Goal: Task Accomplishment & Management: Manage account settings

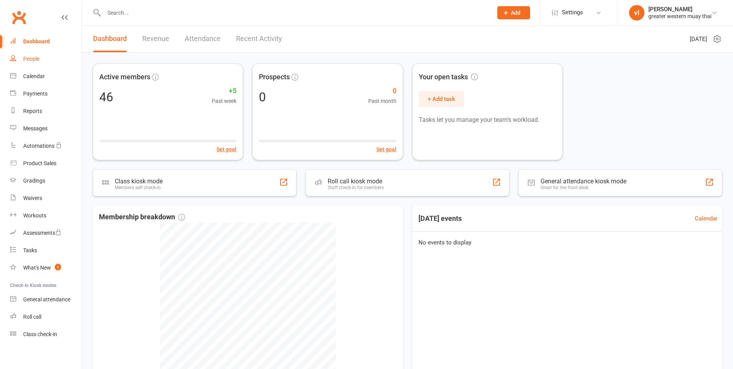
click at [47, 59] on link "People" at bounding box center [45, 58] width 71 height 17
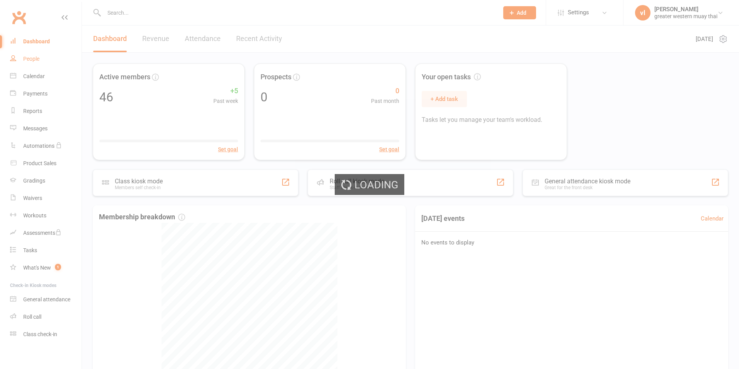
select select "25"
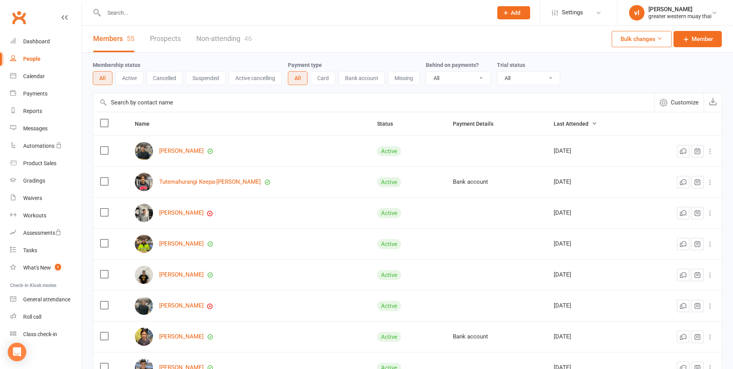
click at [230, 104] on input "text" at bounding box center [373, 102] width 561 height 19
click at [31, 47] on link "Dashboard" at bounding box center [45, 41] width 71 height 17
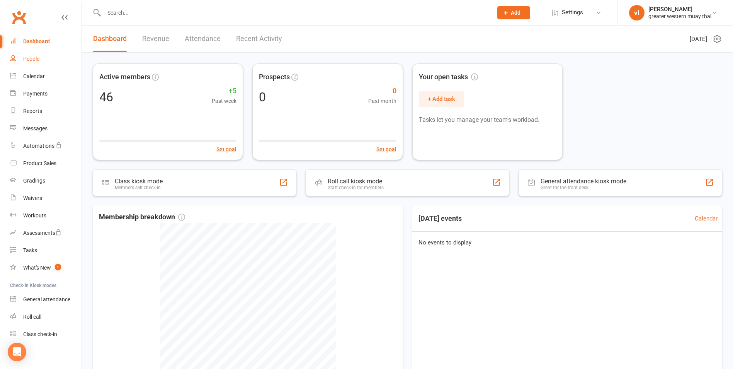
click at [50, 63] on link "People" at bounding box center [45, 58] width 71 height 17
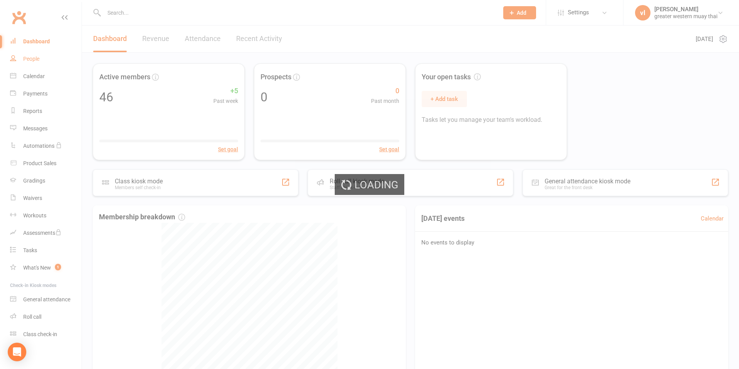
select select "25"
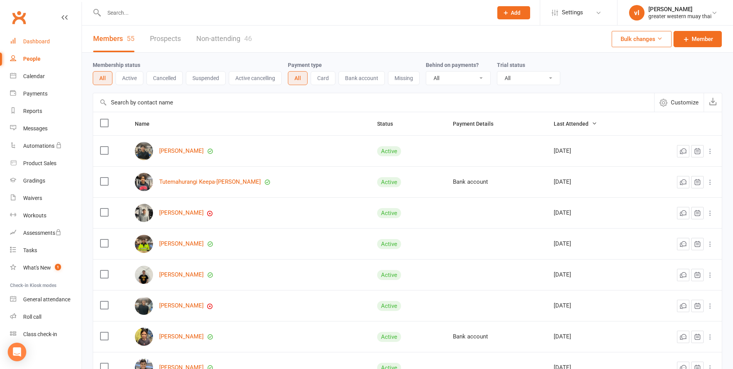
click at [43, 42] on div "Dashboard" at bounding box center [36, 41] width 27 height 6
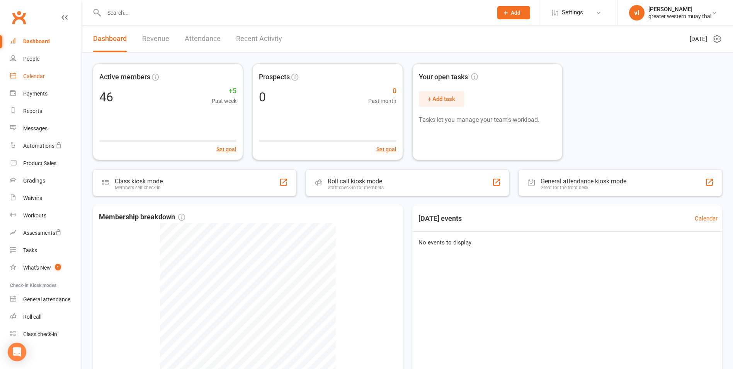
click at [50, 68] on link "Calendar" at bounding box center [45, 76] width 71 height 17
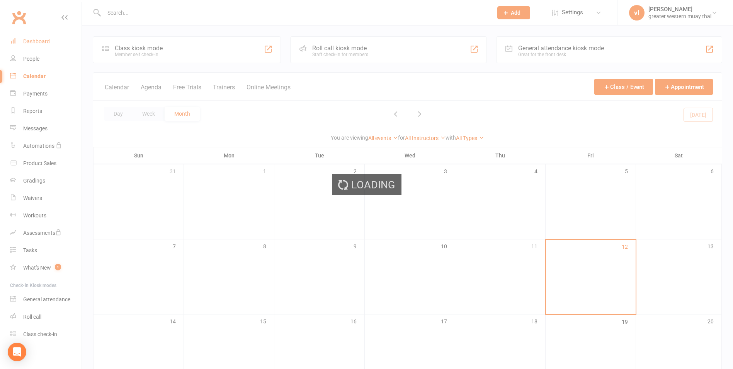
click at [34, 44] on div "Loading" at bounding box center [366, 184] width 733 height 369
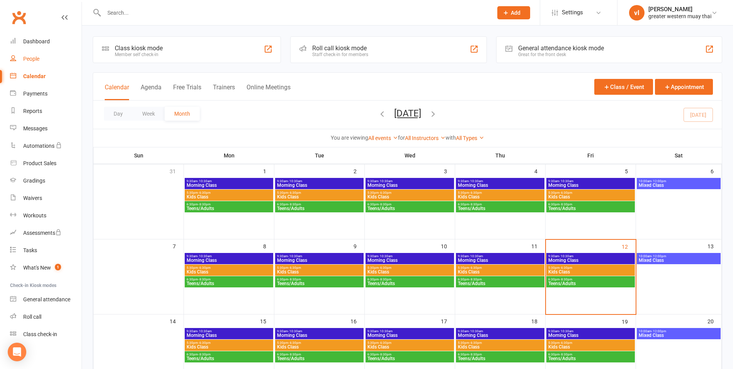
click at [40, 59] on link "People" at bounding box center [45, 58] width 71 height 17
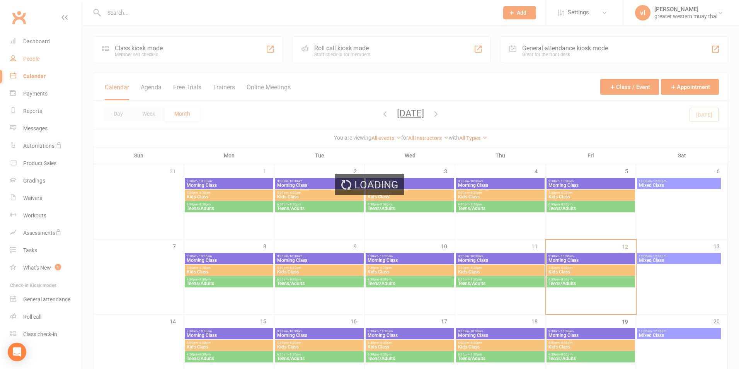
select select "25"
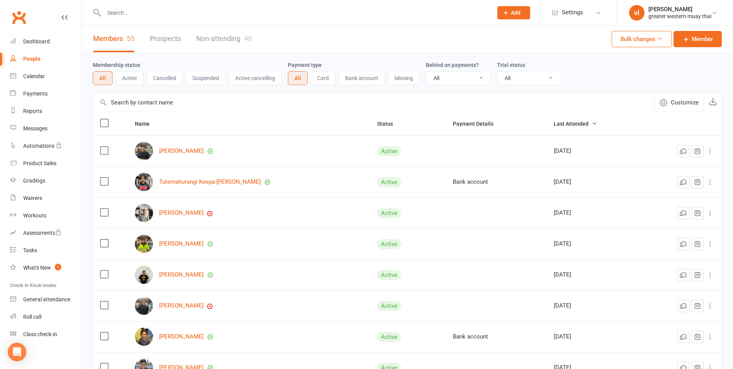
click at [144, 106] on input "text" at bounding box center [373, 102] width 561 height 19
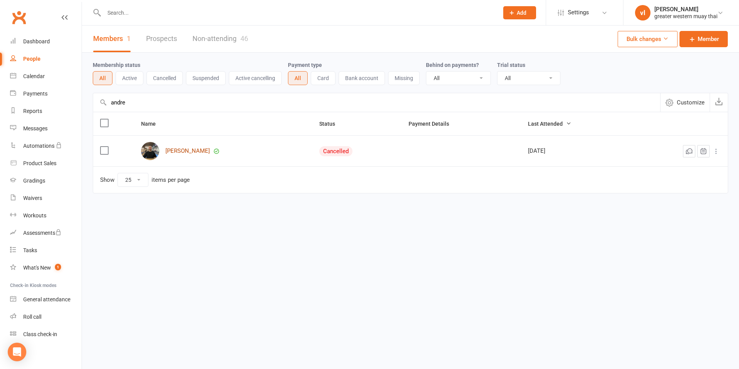
type input "andre"
click at [200, 154] on link "[PERSON_NAME]" at bounding box center [187, 151] width 44 height 7
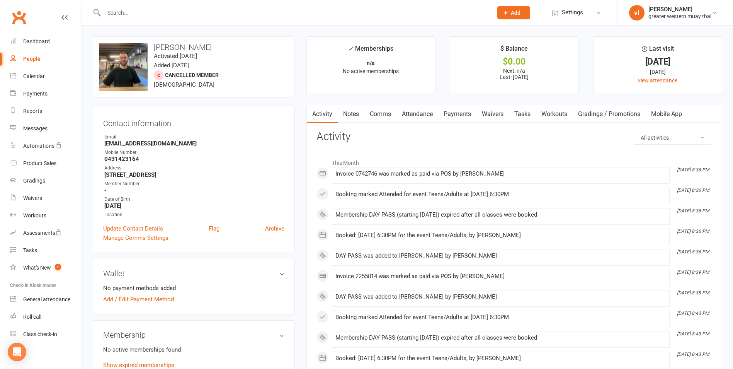
scroll to position [193, 0]
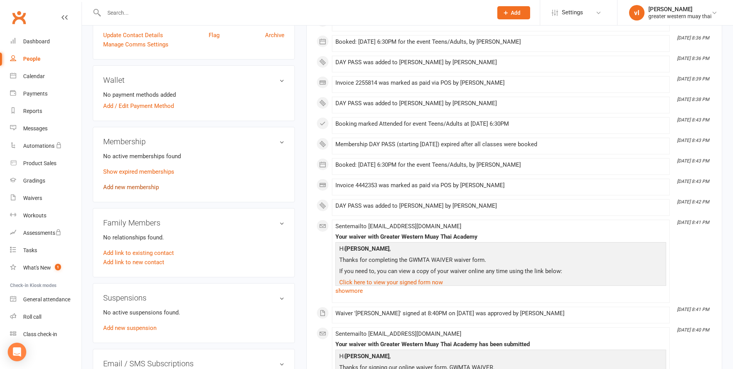
click at [127, 190] on link "Add new membership" at bounding box center [131, 186] width 56 height 7
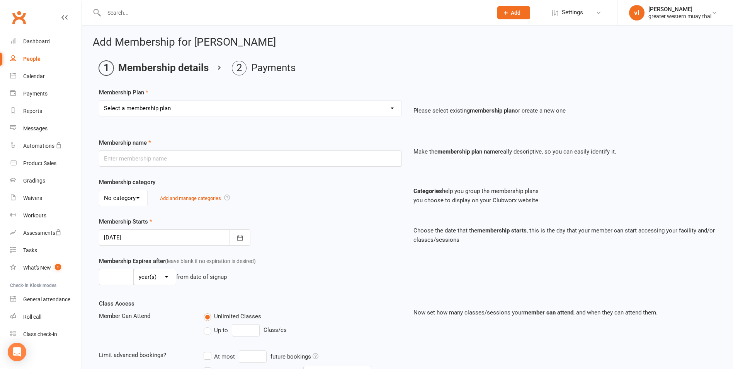
drag, startPoint x: 168, startPoint y: 108, endPoint x: 165, endPoint y: 117, distance: 9.9
click at [168, 108] on select "Select a membership plan Create new Membership Plan PT SESSION DAY PASS WEEKLY …" at bounding box center [250, 107] width 302 height 15
select select "2"
click at [99, 100] on select "Select a membership plan Create new Membership Plan PT SESSION DAY PASS WEEKLY …" at bounding box center [250, 107] width 302 height 15
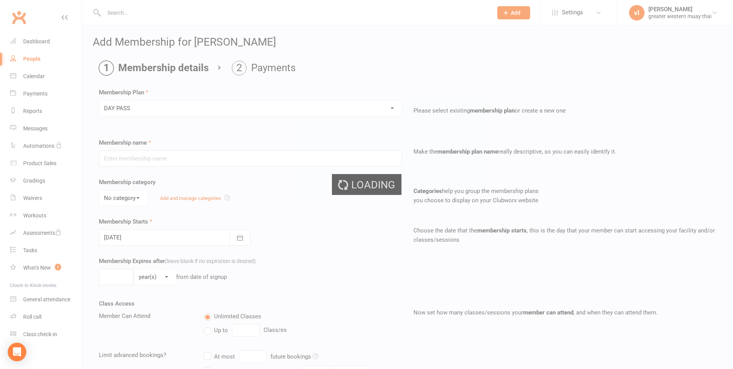
type input "DAY PASS"
select select "0"
type input "1"
select select "0"
type input "1"
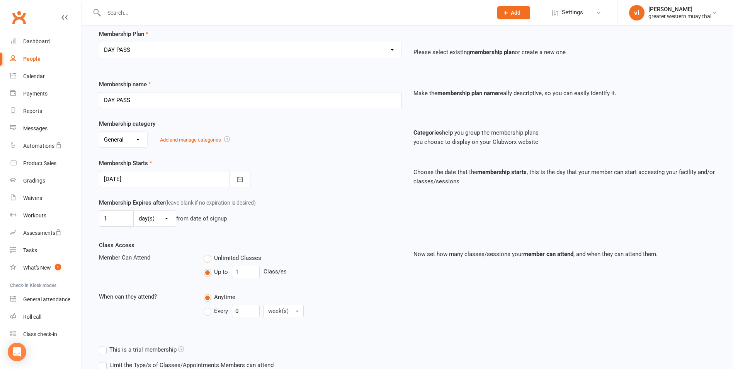
scroll to position [159, 0]
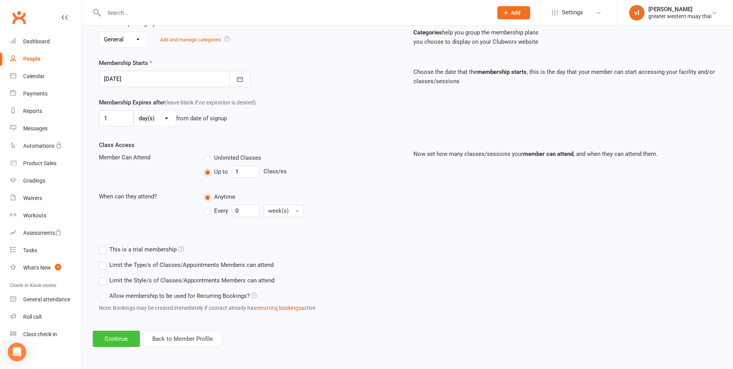
click at [125, 335] on button "Continue" at bounding box center [116, 338] width 47 height 16
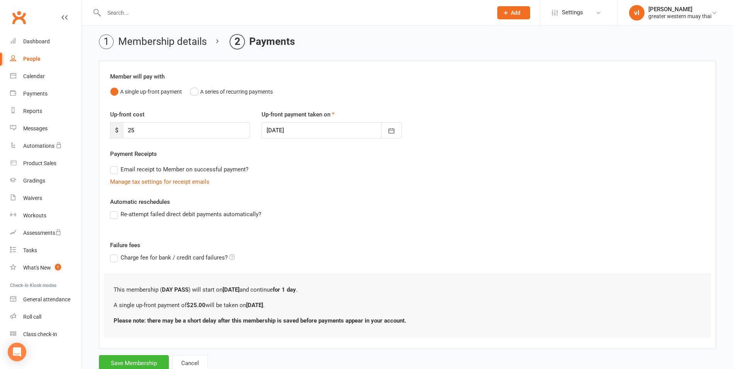
scroll to position [52, 0]
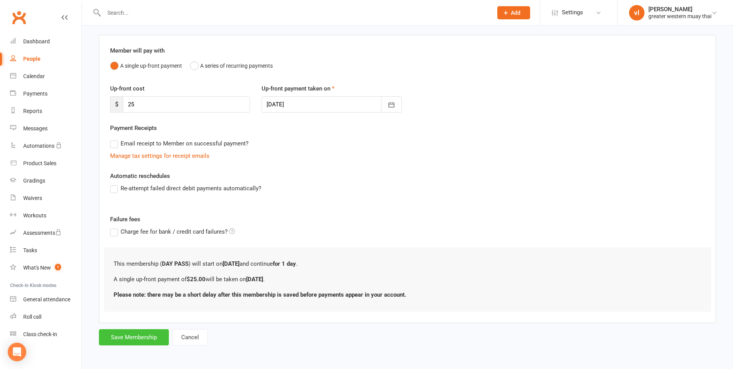
click at [129, 338] on button "Save Membership" at bounding box center [134, 337] width 70 height 16
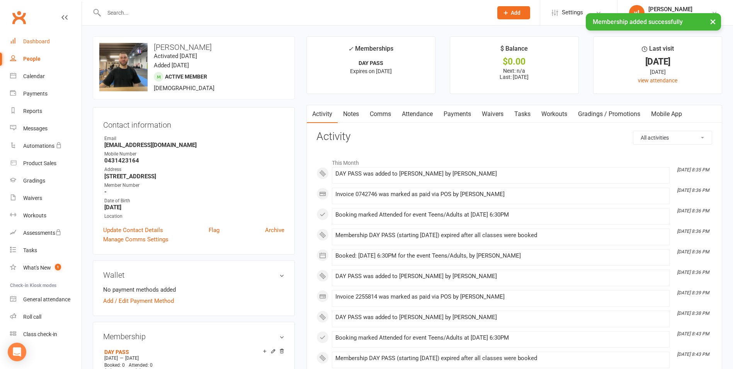
click at [43, 42] on div "Dashboard" at bounding box center [36, 41] width 27 height 6
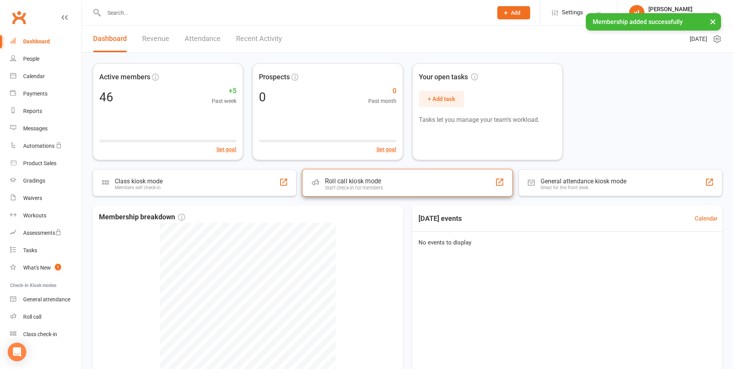
drag, startPoint x: 348, startPoint y: 175, endPoint x: 348, endPoint y: 168, distance: 6.6
click at [348, 174] on div "Roll call kiosk mode Staff check-in for members" at bounding box center [407, 182] width 211 height 27
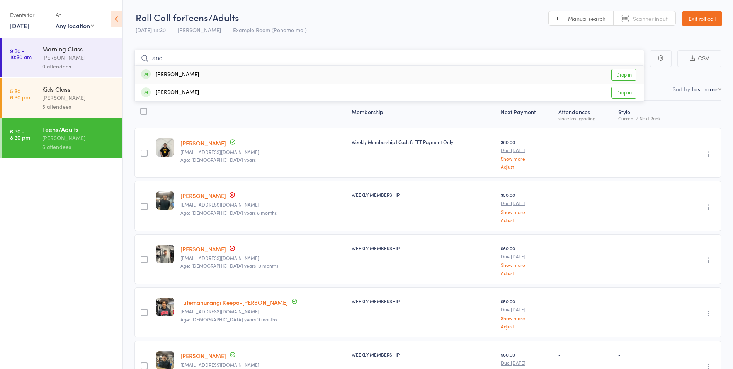
type input "and"
click at [621, 73] on link "Drop in" at bounding box center [623, 75] width 25 height 12
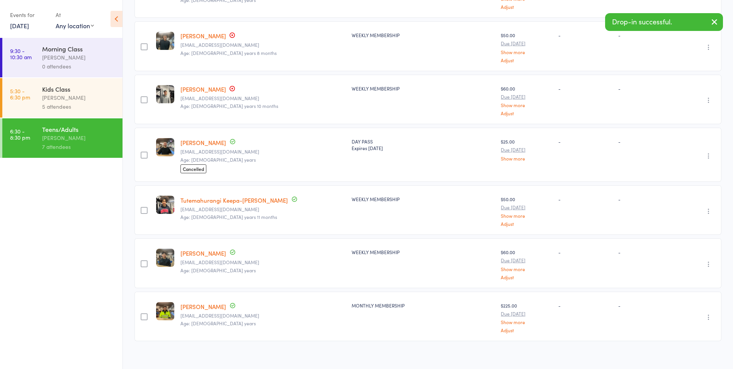
scroll to position [164, 0]
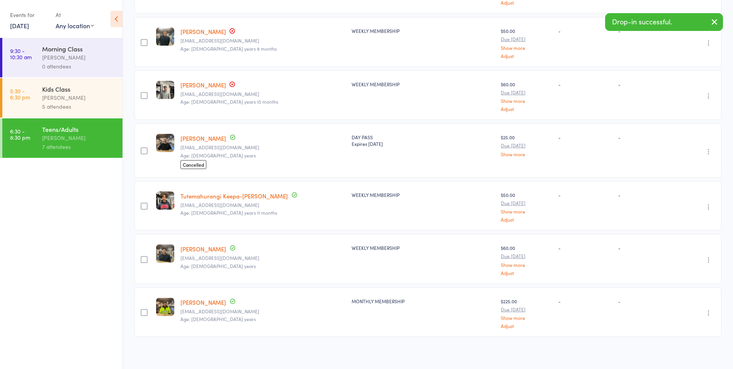
click at [202, 136] on link "[PERSON_NAME]" at bounding box center [203, 138] width 46 height 8
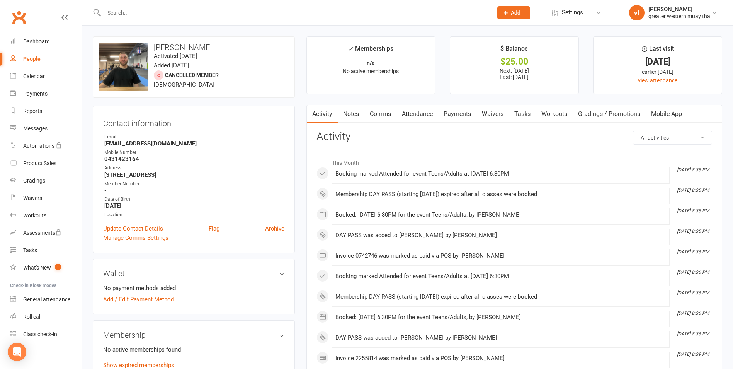
click at [460, 108] on link "Payments" at bounding box center [457, 114] width 38 height 18
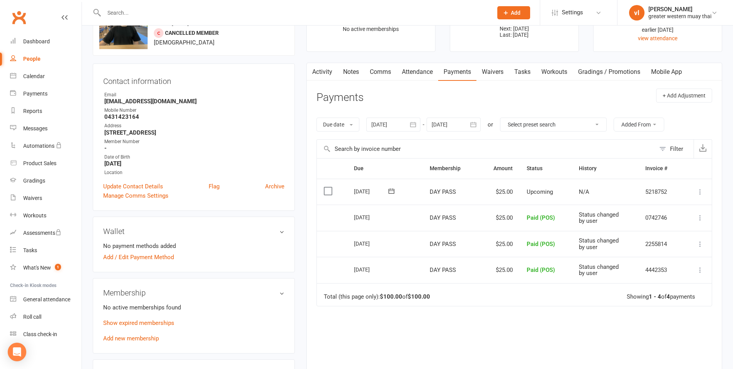
scroll to position [116, 0]
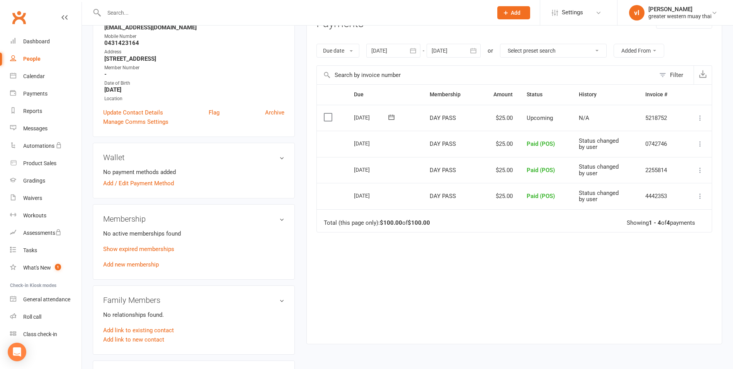
click at [697, 114] on icon at bounding box center [700, 118] width 8 height 8
click at [664, 151] on link "Mark as Paid (POS)" at bounding box center [666, 148] width 76 height 15
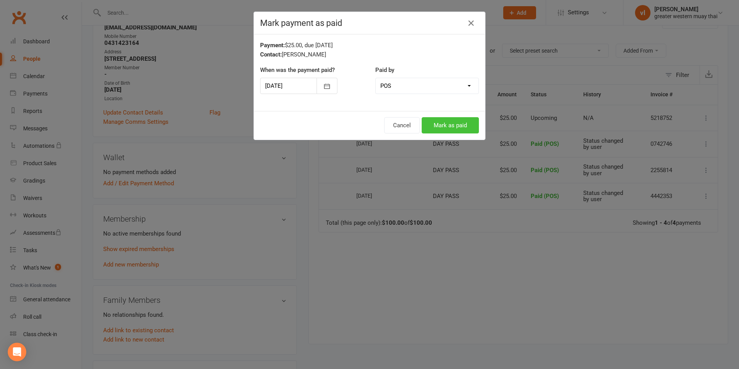
click at [458, 128] on button "Mark as paid" at bounding box center [449, 125] width 57 height 16
